Goal: Task Accomplishment & Management: Manage account settings

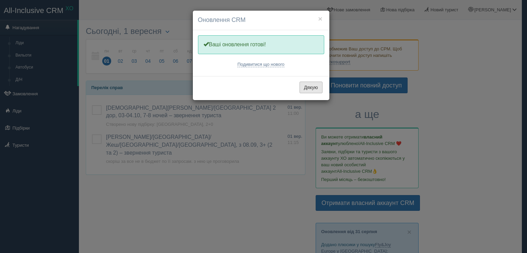
click at [309, 86] on button "Дякую" at bounding box center [311, 88] width 23 height 12
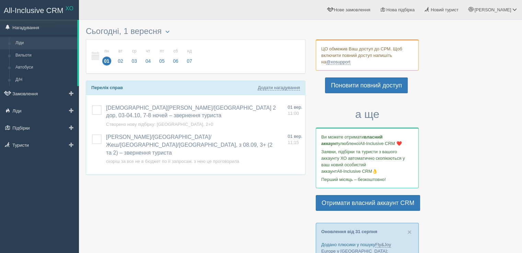
click at [24, 46] on link "Ліди" at bounding box center [44, 43] width 65 height 12
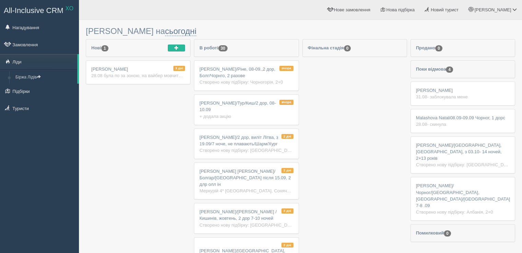
click at [247, 74] on span "Галина Барановська/Ріне, 08-09.,2 дор, Болг/Чорнго, 2 разове" at bounding box center [237, 73] width 76 height 12
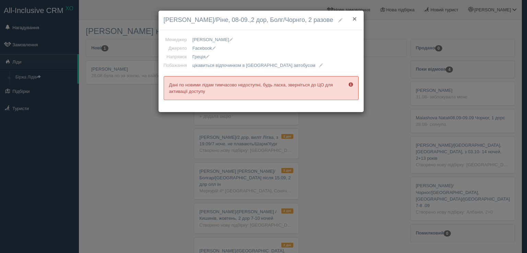
click at [354, 18] on button "×" at bounding box center [354, 18] width 4 height 7
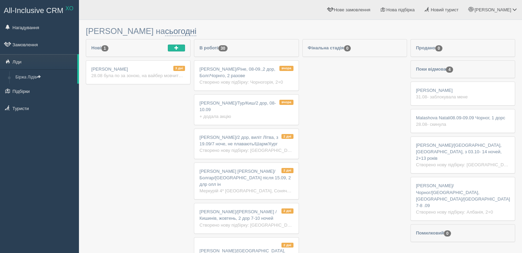
click at [254, 105] on div "вчора Tetiana Kushniruk/Тур/Киш/2 дор, 08-10.09 + додала акцію" at bounding box center [246, 110] width 104 height 30
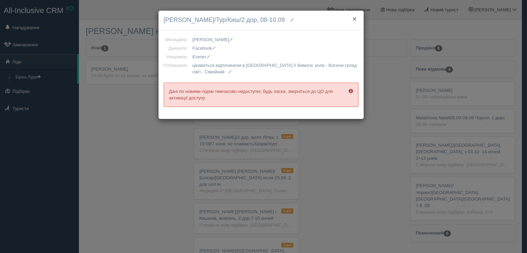
click at [354, 18] on button "×" at bounding box center [354, 18] width 4 height 7
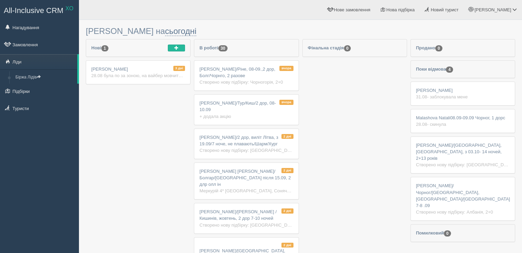
click at [147, 67] on div "3 дні [PERSON_NAME] 28.08 була по за зоною, на вайбер мовчить потім скинула дзв…" at bounding box center [138, 72] width 104 height 23
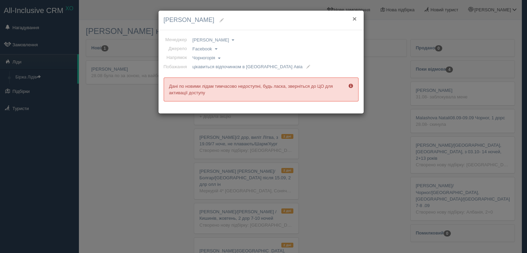
click at [354, 18] on button "×" at bounding box center [354, 18] width 4 height 7
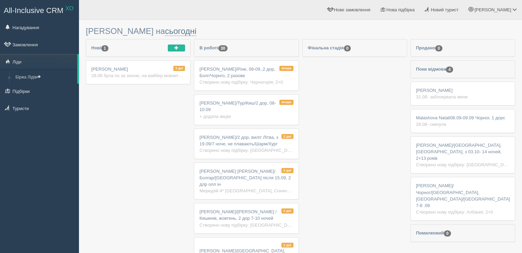
click at [229, 77] on span "[PERSON_NAME]/Ріне, 08-09.,2 дор, Болг/Чорнго, 2 разове" at bounding box center [237, 73] width 76 height 12
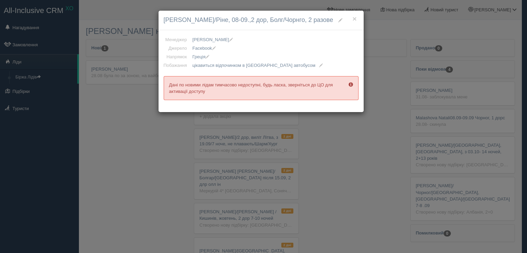
click at [349, 84] on span at bounding box center [351, 84] width 4 height 4
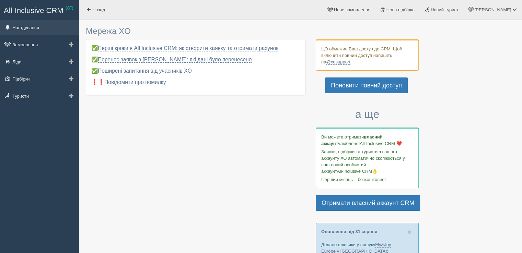
click at [25, 28] on link "Нагадування" at bounding box center [39, 27] width 79 height 15
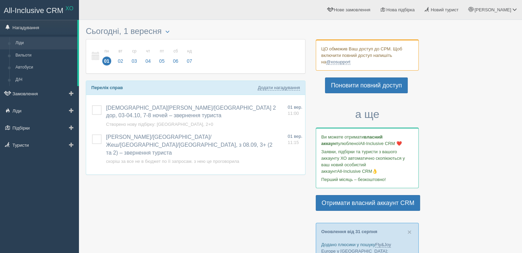
click at [19, 43] on link "Ліди" at bounding box center [44, 43] width 65 height 12
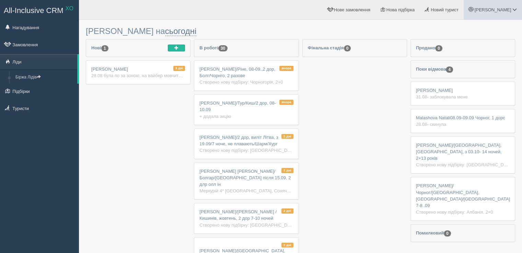
click at [506, 11] on span "[PERSON_NAME]" at bounding box center [492, 9] width 37 height 5
click at [483, 28] on span "Мій профіль" at bounding box center [473, 30] width 25 height 5
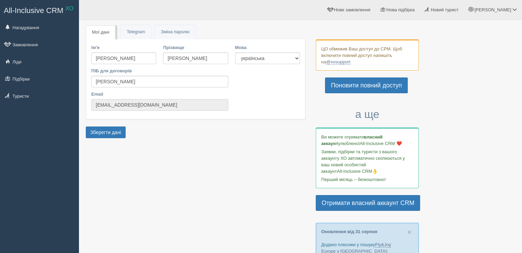
drag, startPoint x: 132, startPoint y: 104, endPoint x: 97, endPoint y: 107, distance: 35.8
click at [97, 107] on input "[EMAIL_ADDRESS][DOMAIN_NAME]" at bounding box center [159, 105] width 137 height 12
click at [162, 104] on input "lomanjulja+xo@gmail.com" at bounding box center [159, 105] width 137 height 12
click at [21, 63] on link "Ліди" at bounding box center [39, 61] width 79 height 15
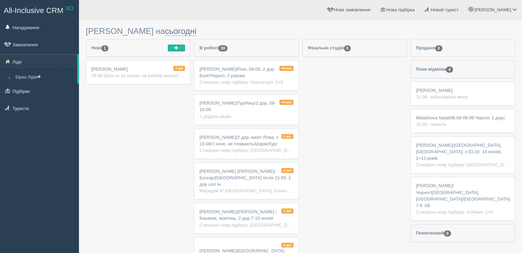
click at [222, 77] on span "[PERSON_NAME]/Ріне, 08-09.,2 дор, Болг/Чорнго, 2 разове" at bounding box center [237, 73] width 76 height 12
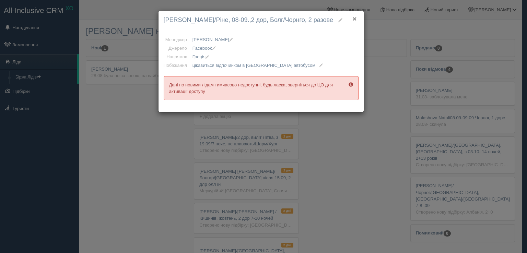
click at [356, 18] on button "×" at bounding box center [354, 18] width 4 height 7
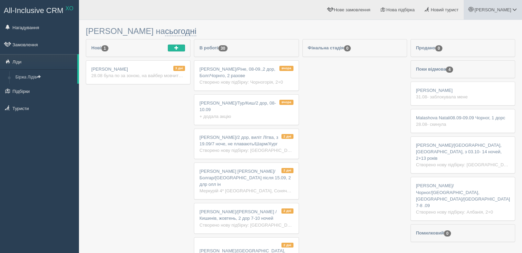
click at [508, 8] on span "[PERSON_NAME]" at bounding box center [492, 9] width 37 height 5
click at [480, 30] on span "Мій профіль" at bounding box center [473, 30] width 25 height 5
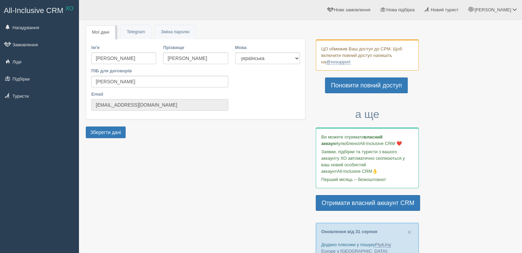
drag, startPoint x: 170, startPoint y: 105, endPoint x: 84, endPoint y: 103, distance: 86.5
click at [84, 103] on div "Мої дані Telegram Пароль Зміна паролю Ім'я [PERSON_NAME] Прізвище [PERSON_NAME]…" at bounding box center [300, 258] width 443 height 516
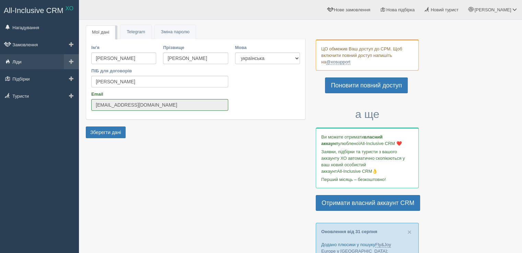
click at [38, 65] on link "Ліди" at bounding box center [39, 61] width 79 height 15
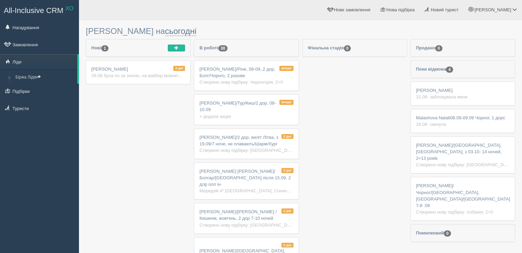
click at [150, 74] on div "28.08 була по за зоною, на вайбер мовчить потім скинула дзвінок" at bounding box center [138, 75] width 94 height 7
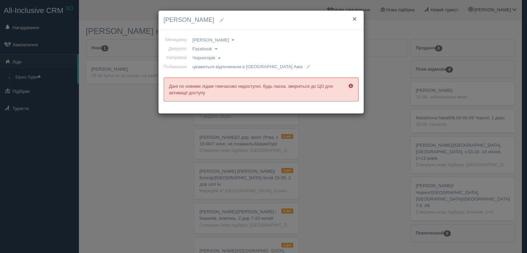
click at [355, 17] on button "×" at bounding box center [354, 18] width 4 height 7
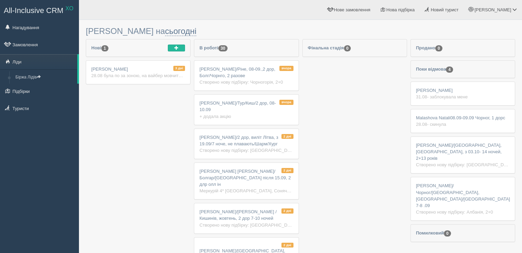
click at [157, 72] on div "3 дні [PERSON_NAME] 28.08 була по за зоною, на вайбер мовчить потім скинула дзв…" at bounding box center [138, 72] width 104 height 23
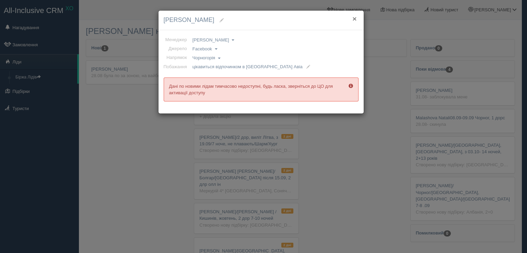
click at [354, 17] on button "×" at bounding box center [354, 18] width 4 height 7
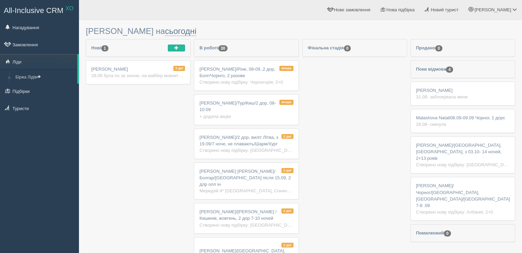
click at [113, 70] on span "[PERSON_NAME]" at bounding box center [109, 69] width 37 height 5
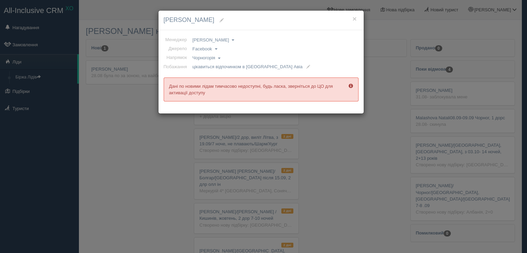
click at [357, 19] on h4 "[PERSON_NAME]" at bounding box center [261, 20] width 195 height 9
